Goal: Find specific page/section: Find specific page/section

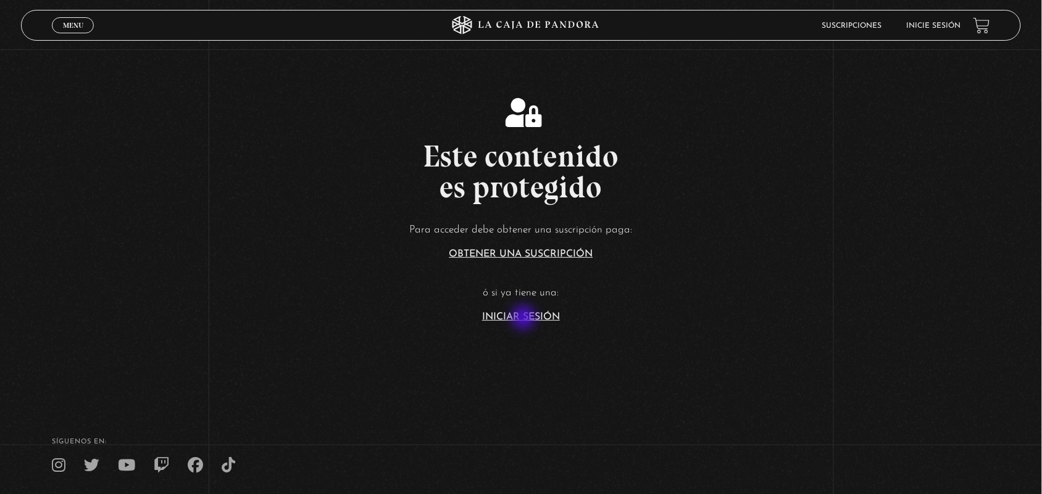
click at [525, 319] on link "Iniciar Sesión" at bounding box center [521, 317] width 78 height 10
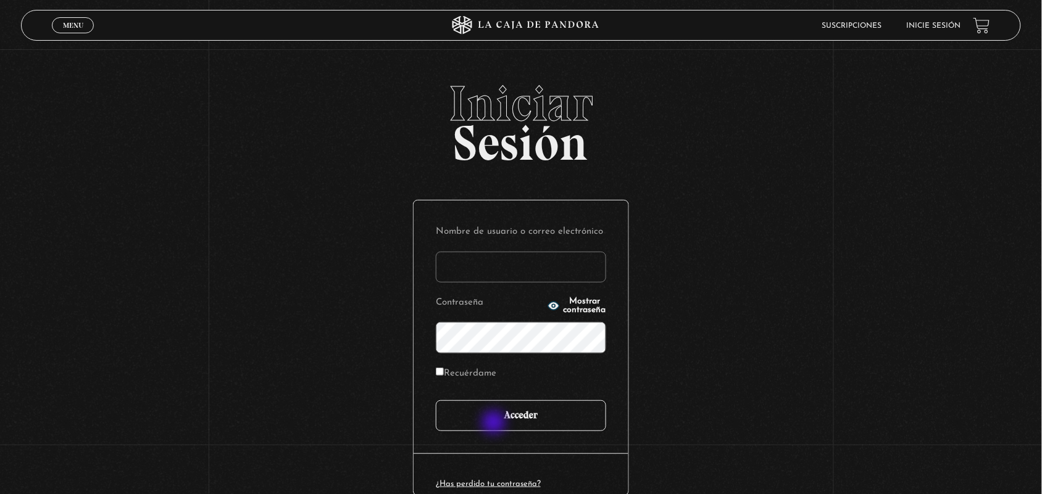
type input "ANGE-LU"
click at [495, 424] on input "Acceder" at bounding box center [521, 416] width 170 height 31
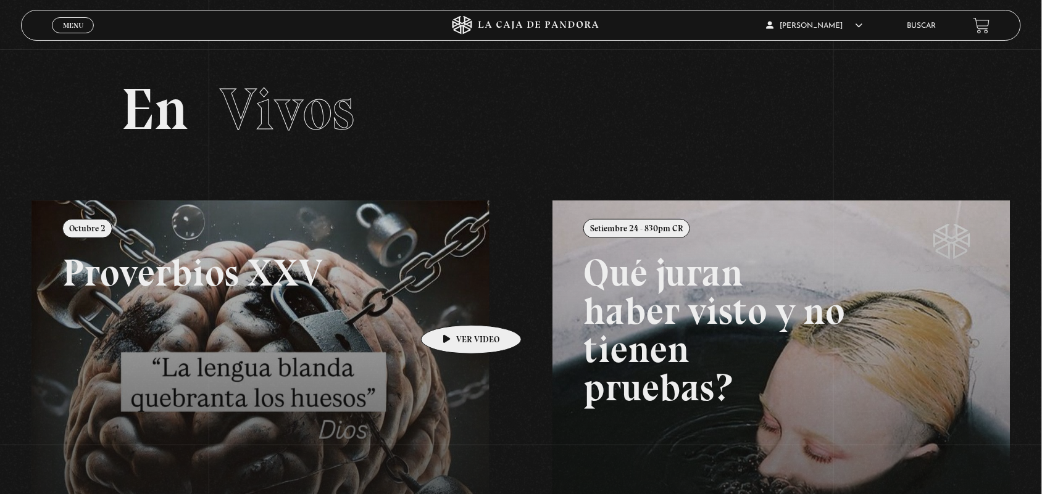
click at [452, 307] on link at bounding box center [552, 448] width 1042 height 494
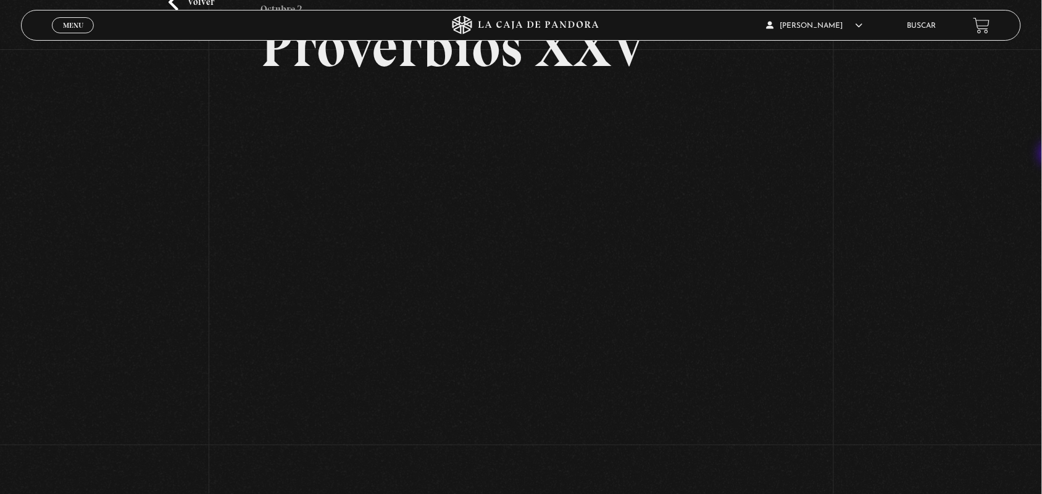
scroll to position [121, 0]
